Goal: Entertainment & Leisure: Consume media (video, audio)

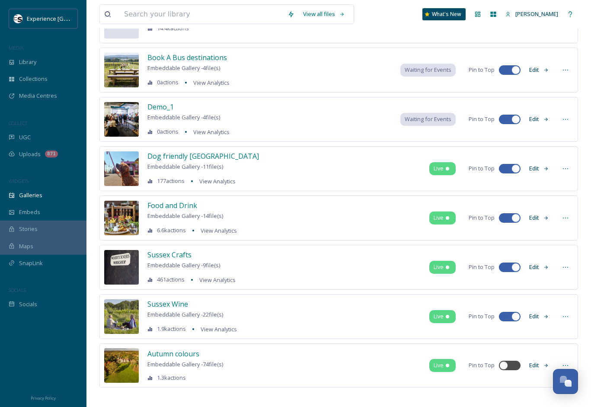
scroll to position [88, 0]
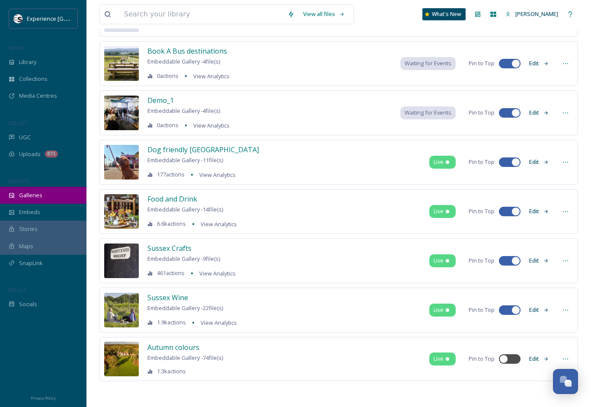
click at [27, 199] on span "Galleries" at bounding box center [30, 195] width 23 height 8
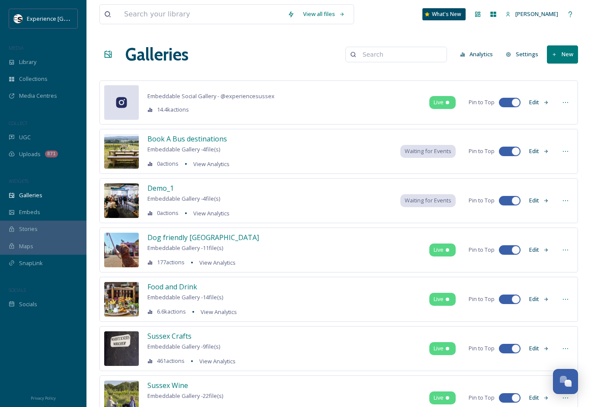
click at [180, 94] on span "Embeddable Social Gallery - @ experiencesussex" at bounding box center [211, 96] width 127 height 8
click at [125, 102] on icon at bounding box center [121, 102] width 11 height 11
click at [545, 102] on icon at bounding box center [547, 102] width 4 height 3
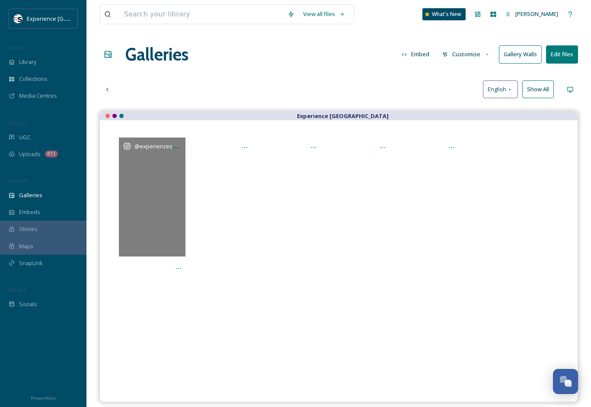
click at [108, 116] on div at bounding box center [108, 116] width 4 height 4
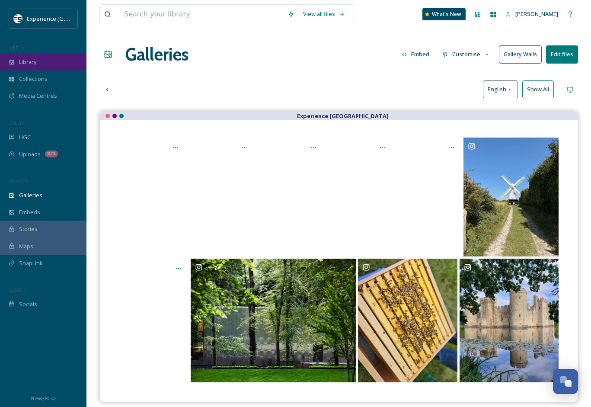
click at [40, 66] on div "Library" at bounding box center [43, 62] width 87 height 17
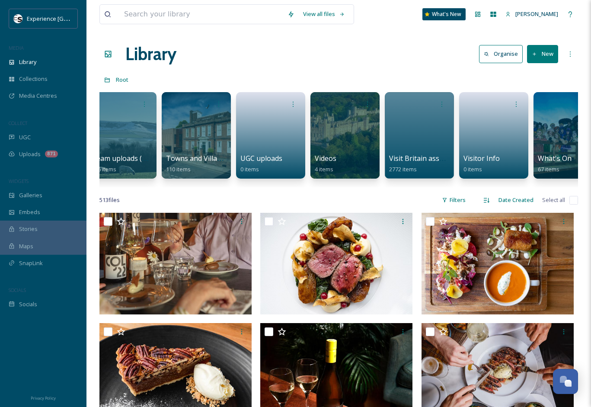
scroll to position [0, 1233]
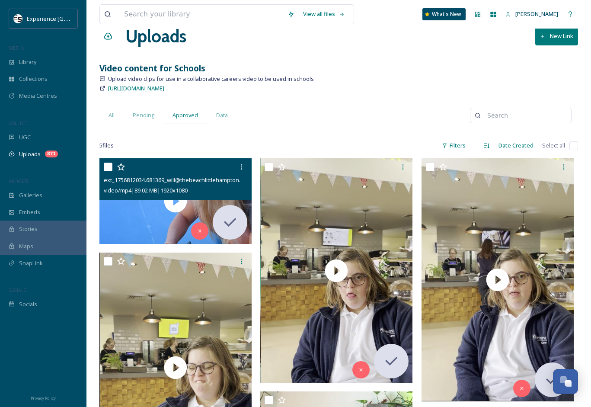
scroll to position [17, 0]
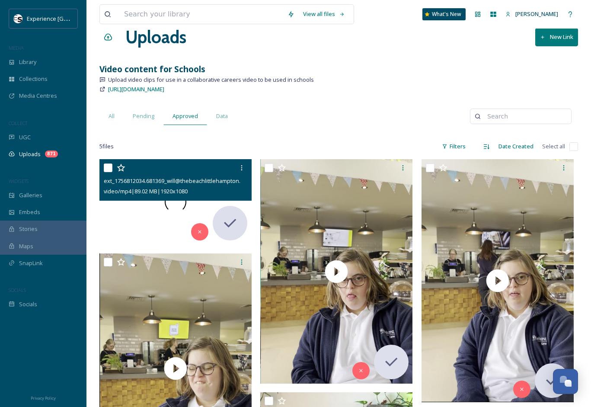
click at [134, 220] on video "ext_1756812034.681369_will@thebeachlittlehampton.co.uk-Emma Video.m4v" at bounding box center [176, 202] width 152 height 86
